Goal: Task Accomplishment & Management: Manage account settings

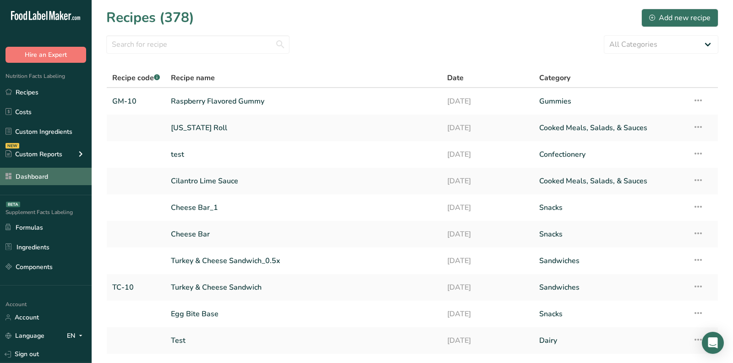
click at [48, 176] on link "Dashboard" at bounding box center [46, 176] width 92 height 17
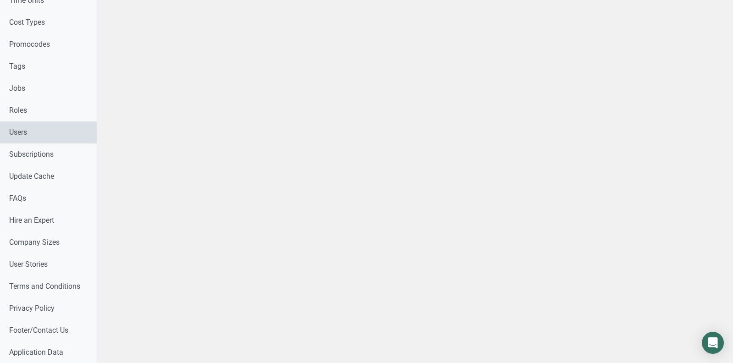
click at [22, 132] on link "Users" at bounding box center [48, 132] width 97 height 22
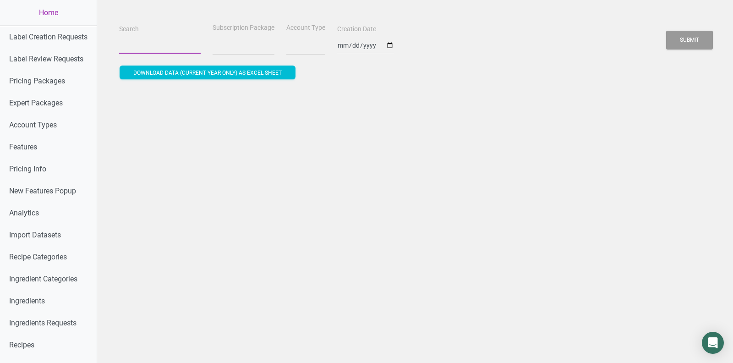
click at [147, 46] on input "Search" at bounding box center [160, 45] width 82 height 16
select select
paste input "[EMAIL_ADDRESS][DOMAIN_NAME]"
type input "[EMAIL_ADDRESS][DOMAIN_NAME]"
select select
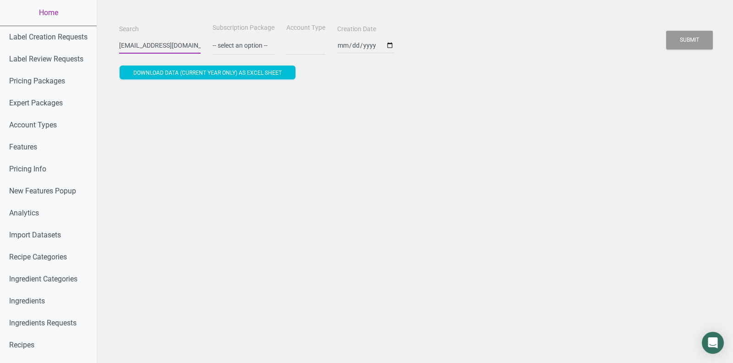
scroll to position [0, 11]
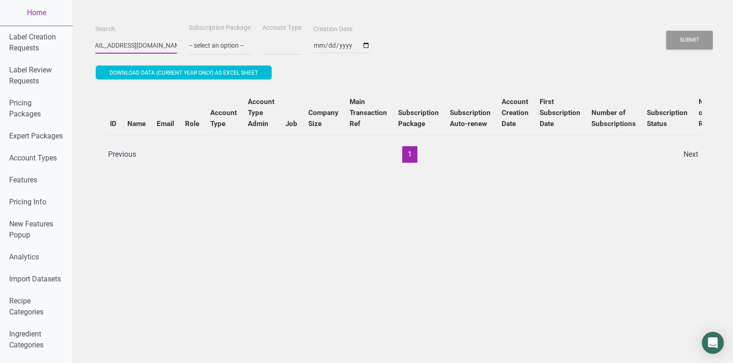
type input "[EMAIL_ADDRESS][DOMAIN_NAME]"
click at [666, 31] on button "Submit" at bounding box center [689, 40] width 47 height 19
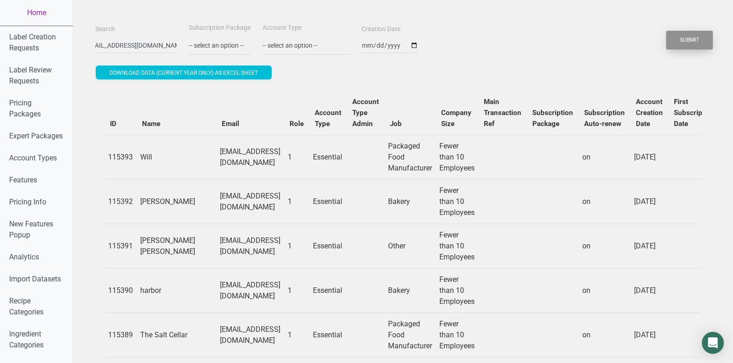
click at [673, 42] on button "Submit" at bounding box center [689, 40] width 47 height 19
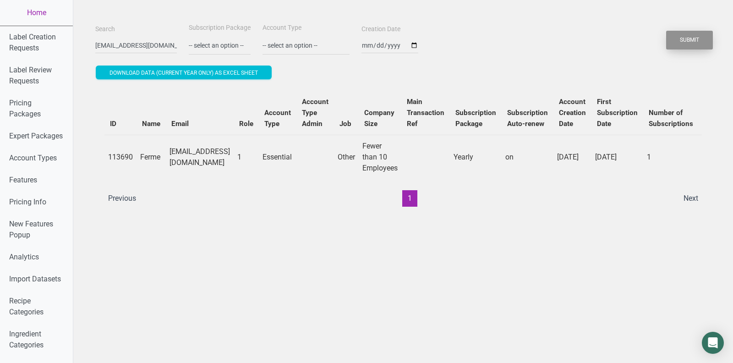
click at [673, 42] on button "Submit" at bounding box center [689, 40] width 47 height 19
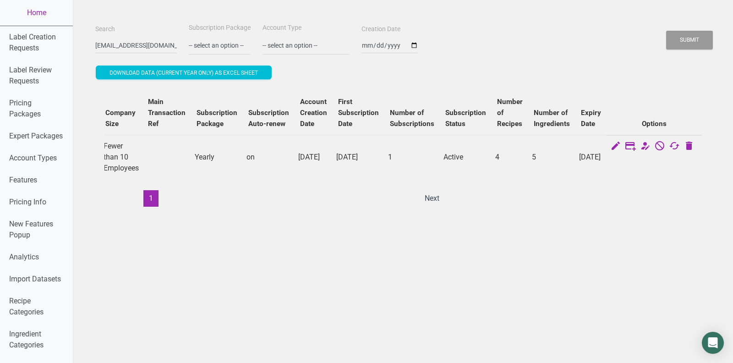
click at [676, 138] on td at bounding box center [653, 146] width 95 height 23
click at [673, 145] on icon at bounding box center [674, 146] width 11 height 13
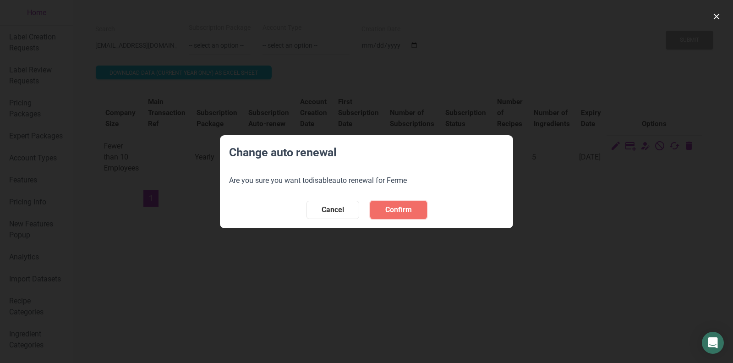
click at [415, 206] on button "Confirm" at bounding box center [398, 210] width 57 height 18
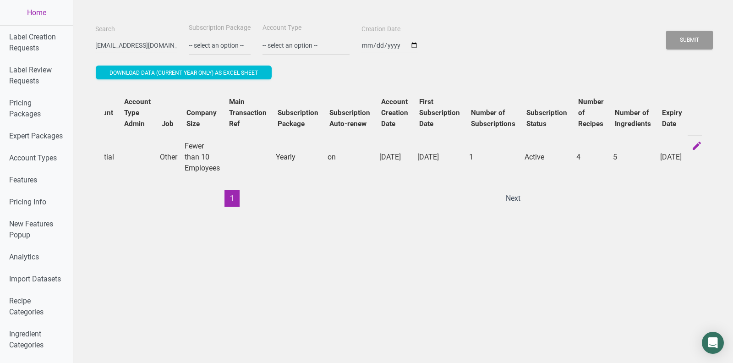
scroll to position [0, 0]
